Goal: Navigation & Orientation: Find specific page/section

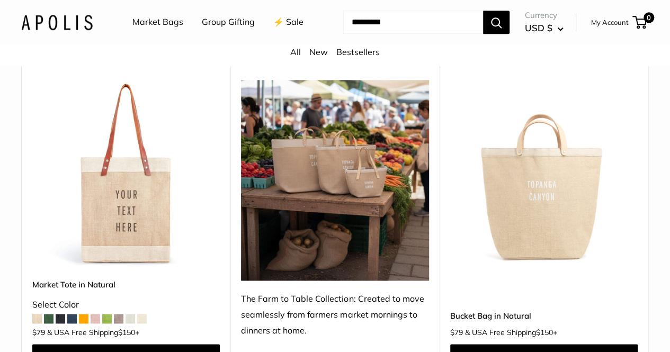
scroll to position [498, 0]
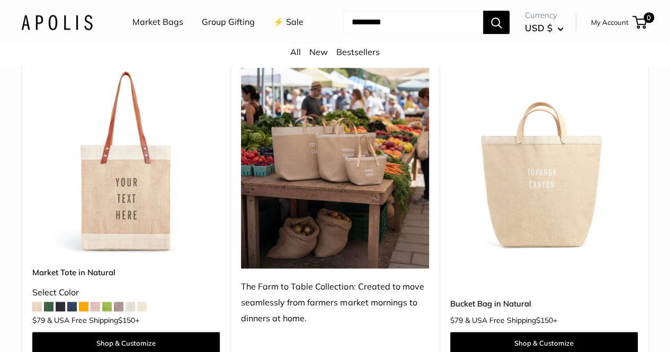
click at [69, 30] on img at bounding box center [57, 21] width 72 height 15
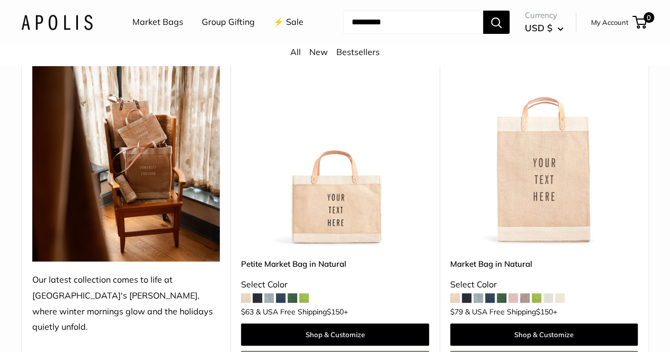
scroll to position [116, 0]
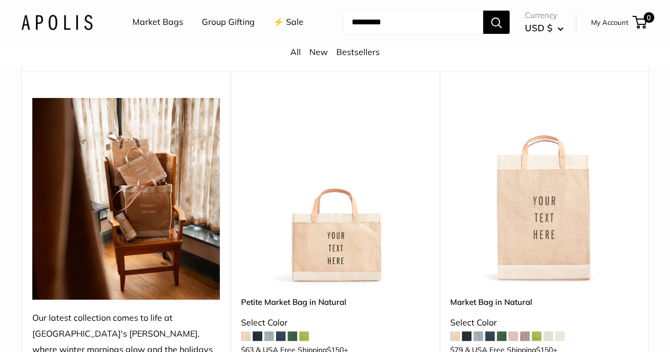
click at [273, 30] on link "⚡️ Sale" at bounding box center [288, 22] width 30 height 16
